Goal: Entertainment & Leisure: Consume media (video, audio)

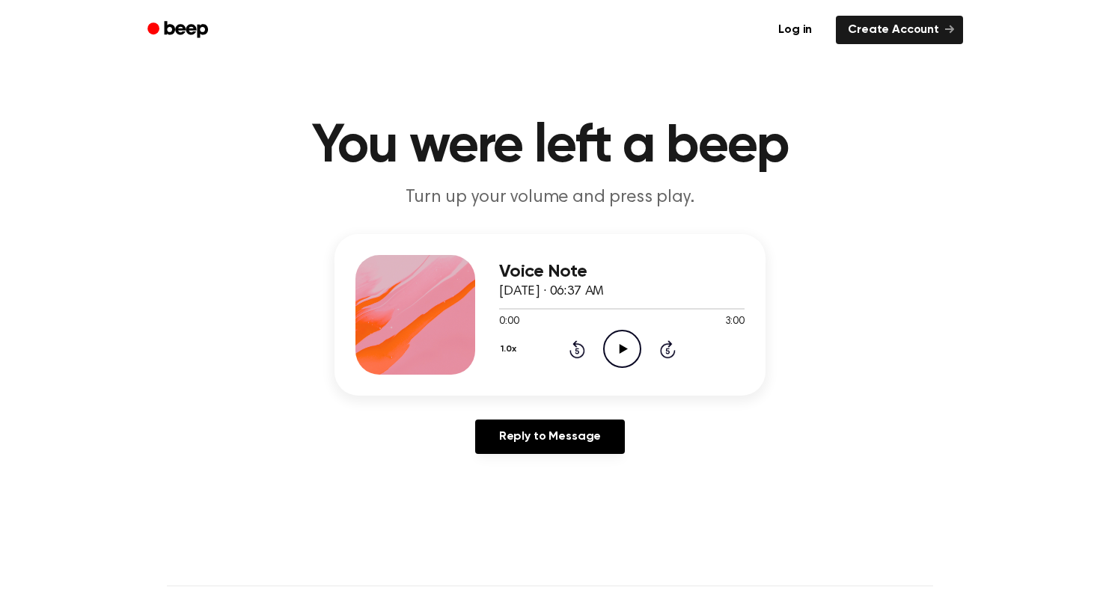
click at [618, 349] on icon "Play Audio" at bounding box center [622, 349] width 38 height 38
click at [616, 357] on icon "Pause Audio" at bounding box center [622, 349] width 38 height 38
click at [631, 341] on icon "Play Audio" at bounding box center [622, 349] width 38 height 38
click at [570, 346] on icon "Rewind 5 seconds" at bounding box center [577, 349] width 16 height 19
click at [572, 347] on icon "Rewind 5 seconds" at bounding box center [577, 349] width 16 height 19
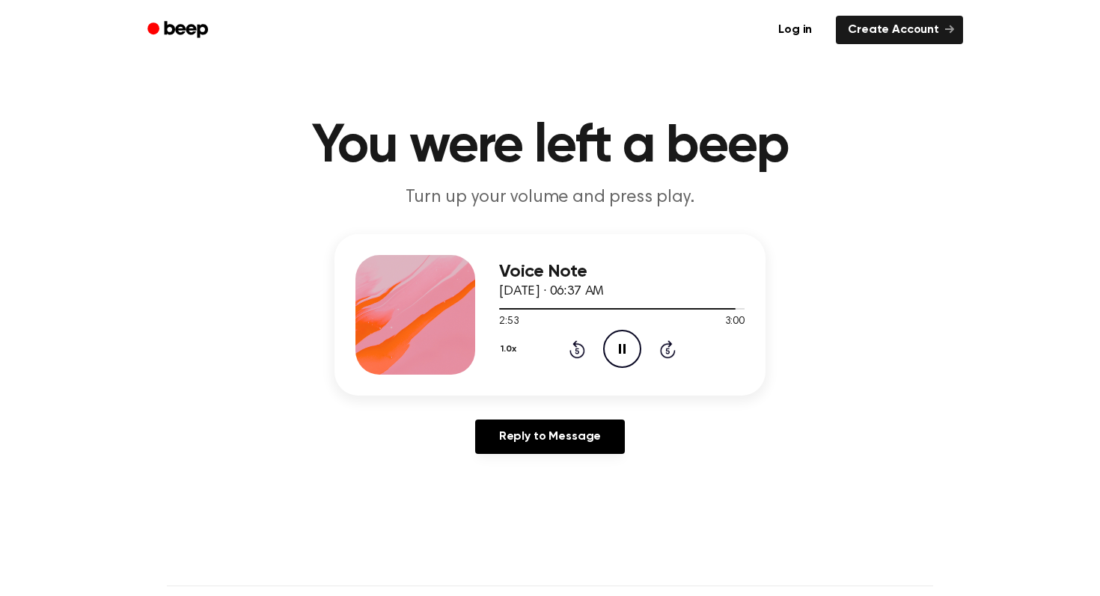
click at [626, 350] on icon "Pause Audio" at bounding box center [622, 349] width 38 height 38
drag, startPoint x: 506, startPoint y: 308, endPoint x: 441, endPoint y: 308, distance: 64.3
click at [441, 308] on div "Voice Note [DATE] · 06:37 AM 2:53 3:00 Your browser does not support the [objec…" at bounding box center [549, 315] width 431 height 162
click at [545, 312] on div at bounding box center [621, 308] width 245 height 12
click at [577, 355] on icon "Rewind 5 seconds" at bounding box center [577, 349] width 16 height 19
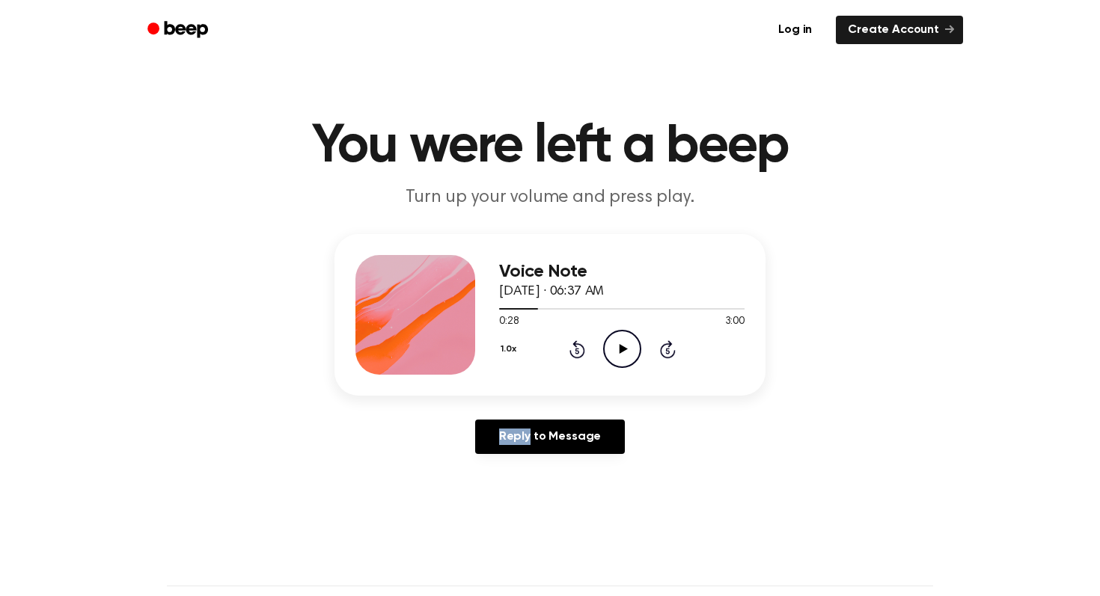
click at [577, 355] on icon "Rewind 5 seconds" at bounding box center [577, 349] width 16 height 19
click at [616, 349] on icon "Play Audio" at bounding box center [622, 349] width 38 height 38
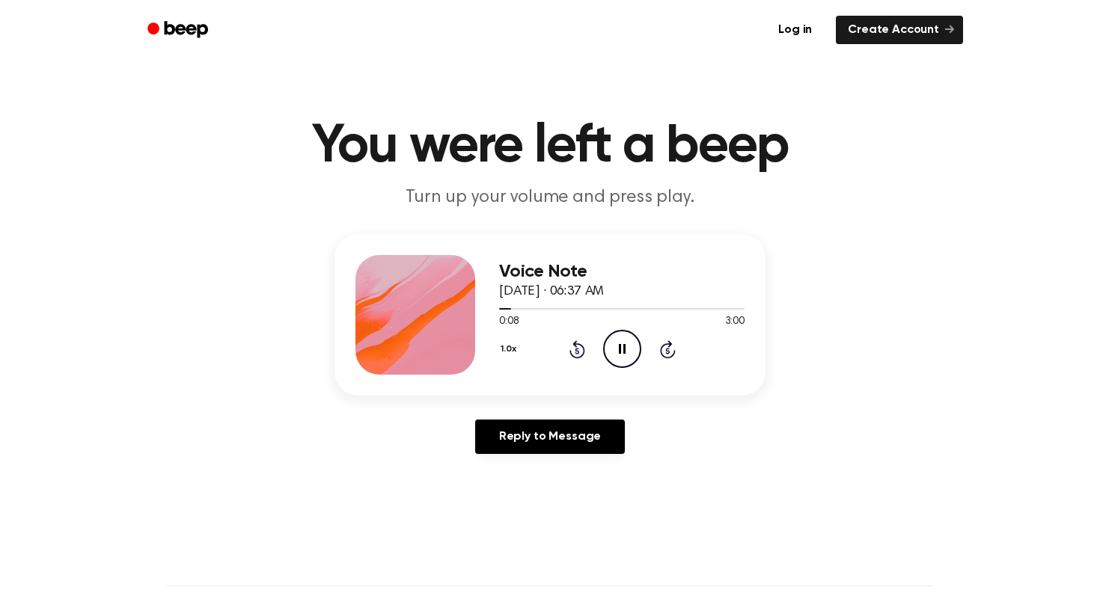
click at [664, 351] on icon "Skip 5 seconds" at bounding box center [667, 349] width 16 height 19
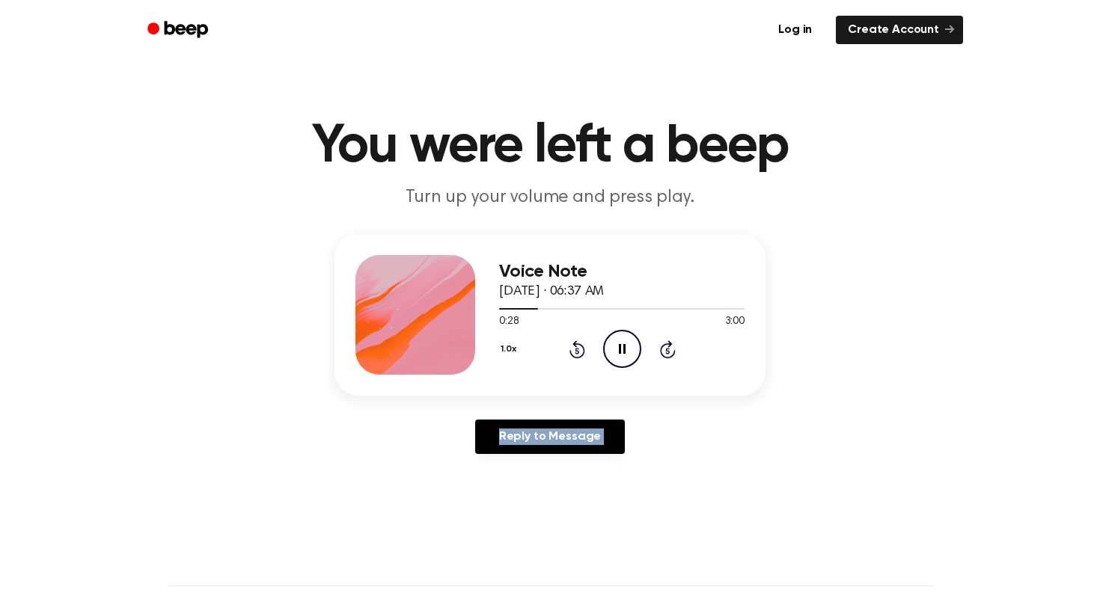
click at [664, 351] on icon "Skip 5 seconds" at bounding box center [667, 349] width 16 height 19
click at [793, 403] on div "Voice Note [DATE] · 06:37 AM 0:53 3:00 Your browser does not support the [objec…" at bounding box center [550, 350] width 1064 height 232
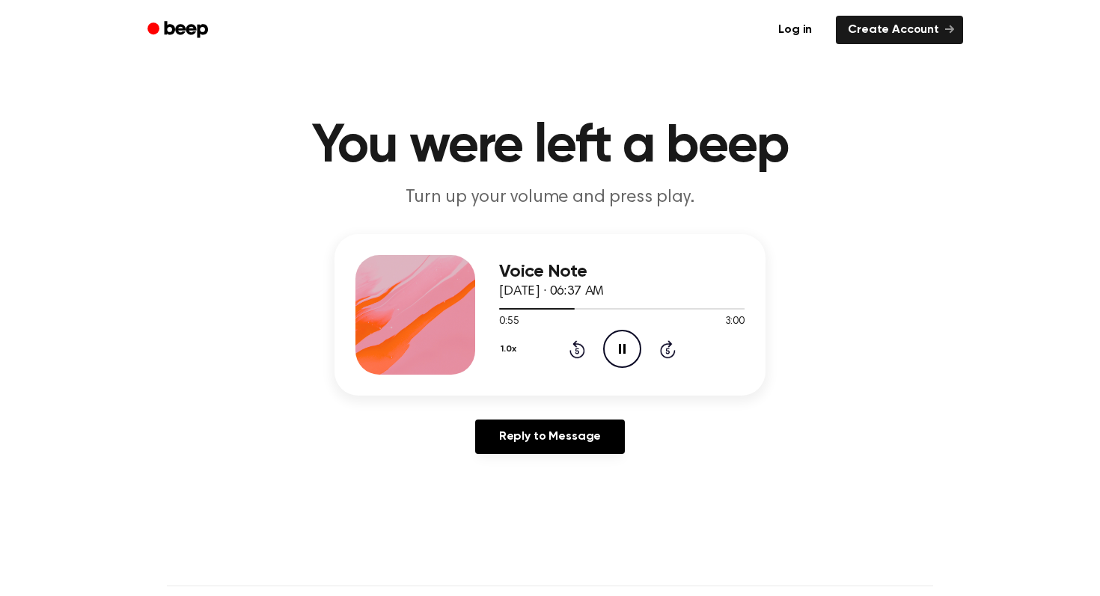
click at [670, 359] on div "1.0x Rewind 5 seconds Pause Audio Skip 5 seconds" at bounding box center [621, 349] width 245 height 38
click at [670, 350] on icon "Skip 5 seconds" at bounding box center [667, 349] width 16 height 19
click at [575, 355] on icon "Rewind 5 seconds" at bounding box center [577, 349] width 16 height 19
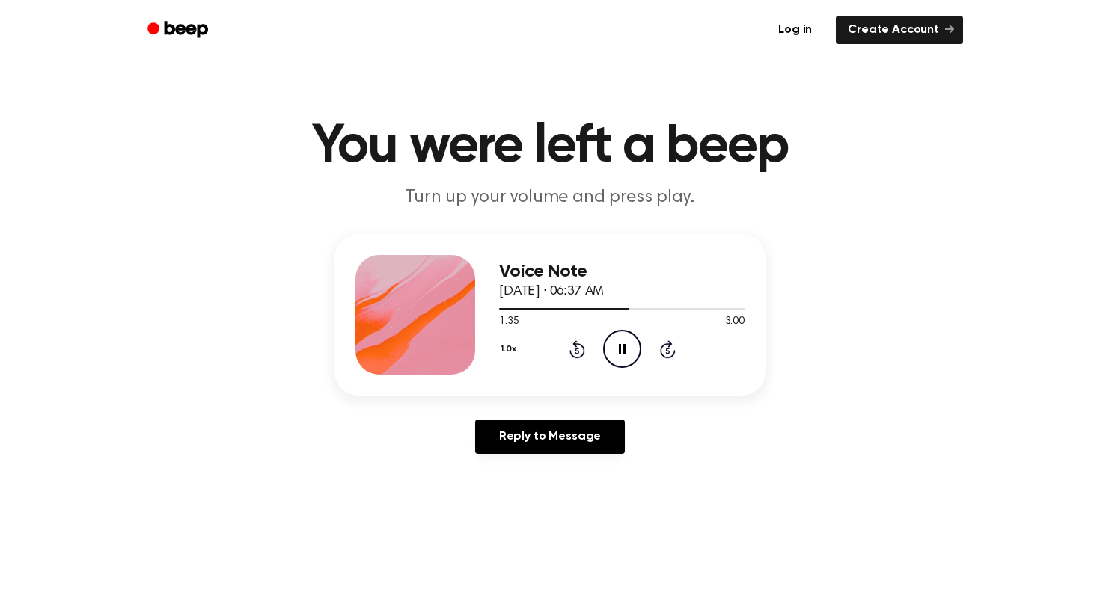
click at [564, 354] on div "1.0x Rewind 5 seconds Pause Audio Skip 5 seconds" at bounding box center [621, 349] width 245 height 38
click at [581, 348] on icon "Rewind 5 seconds" at bounding box center [577, 349] width 16 height 19
click at [281, 189] on p "Turn up your volume and press play." at bounding box center [550, 198] width 575 height 25
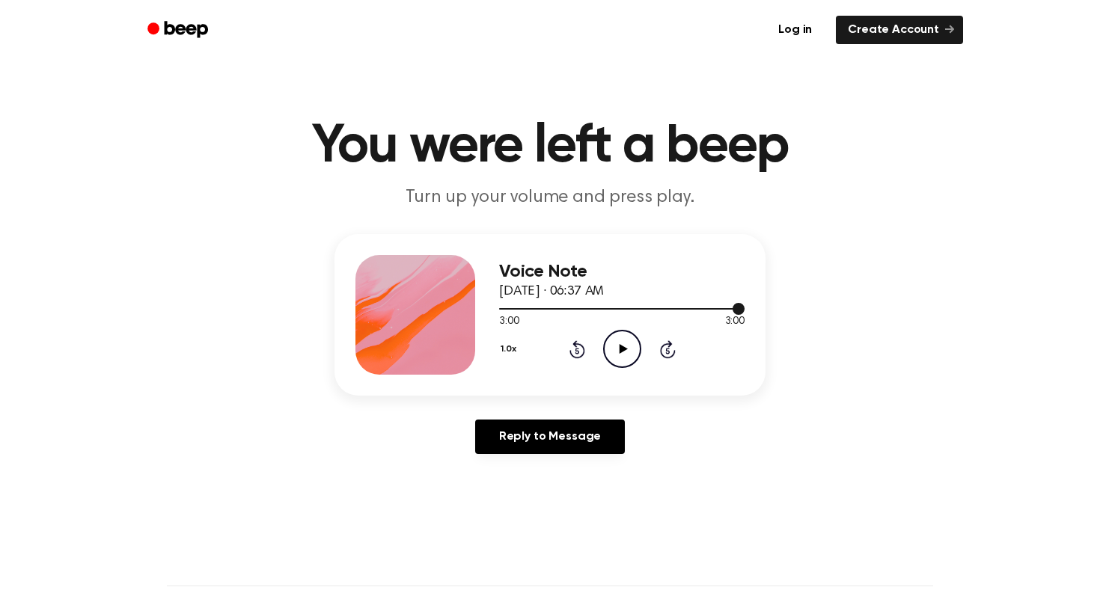
click at [667, 311] on div at bounding box center [621, 308] width 245 height 12
click at [628, 352] on icon "Play Audio" at bounding box center [622, 349] width 38 height 38
click at [705, 302] on div at bounding box center [621, 308] width 245 height 12
click at [712, 306] on div at bounding box center [621, 308] width 245 height 12
click at [576, 348] on icon "Rewind 5 seconds" at bounding box center [577, 349] width 16 height 19
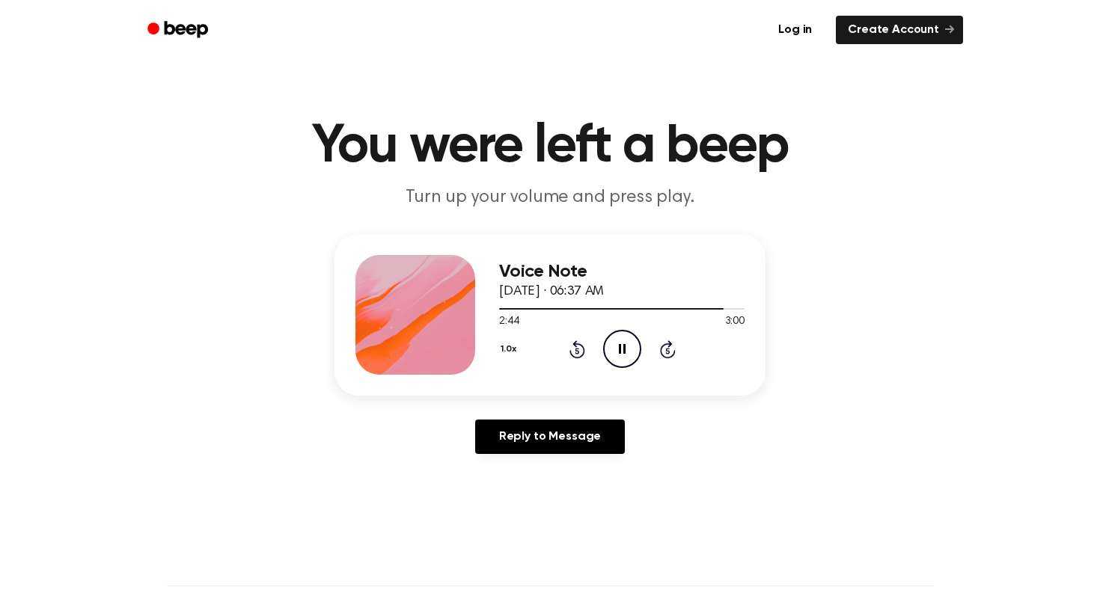
click at [574, 349] on icon "Rewind 5 seconds" at bounding box center [577, 349] width 16 height 19
click at [575, 349] on icon at bounding box center [577, 351] width 4 height 6
click at [627, 356] on icon "Play Audio" at bounding box center [622, 349] width 38 height 38
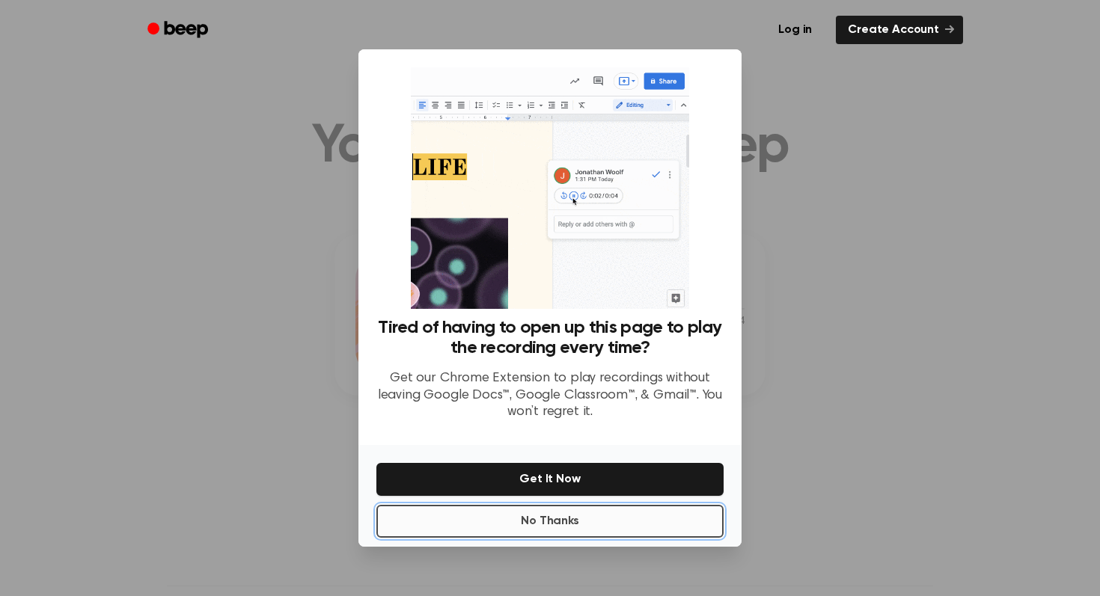
click at [623, 518] on button "No Thanks" at bounding box center [549, 521] width 347 height 33
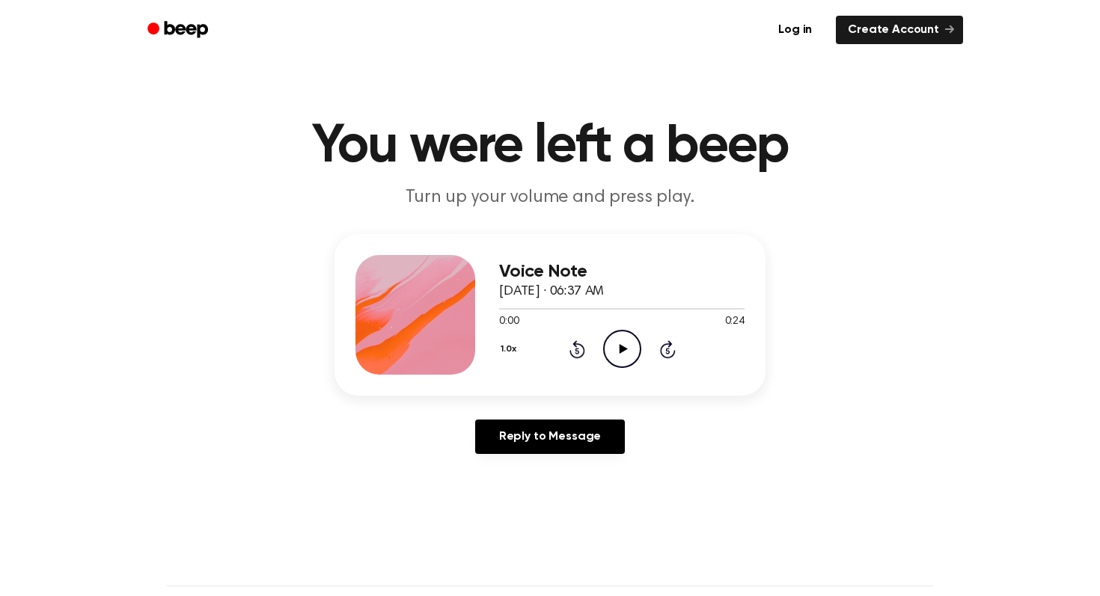
click at [619, 355] on icon "Play Audio" at bounding box center [622, 349] width 38 height 38
click at [622, 353] on icon at bounding box center [622, 349] width 7 height 10
